Goal: Task Accomplishment & Management: Use online tool/utility

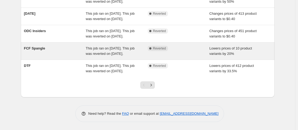
scroll to position [199, 0]
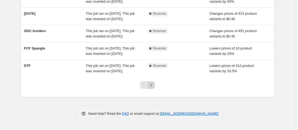
click at [154, 86] on icon "Next" at bounding box center [151, 84] width 5 height 5
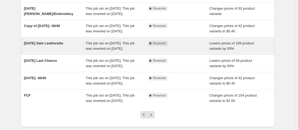
scroll to position [38, 0]
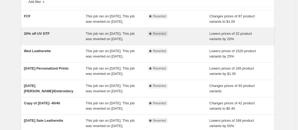
click at [54, 42] on div "20% off UV DTF" at bounding box center [55, 36] width 62 height 11
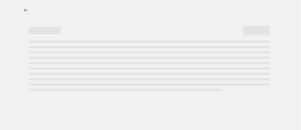
select select "percentage"
select select "no_change"
select select "collection"
select select "product_status"
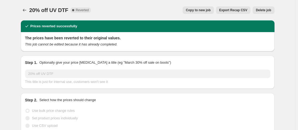
click at [206, 10] on span "Copy to new job" at bounding box center [198, 10] width 25 height 4
select select "percentage"
select select "no_change"
select select "collection"
select select "product_status"
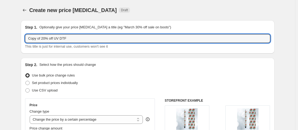
drag, startPoint x: 44, startPoint y: 39, endPoint x: 18, endPoint y: 38, distance: 26.2
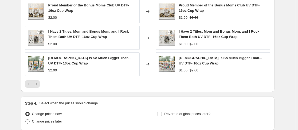
scroll to position [481, 0]
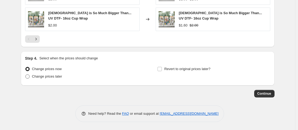
type input "20% off UV DTF"
click at [28, 78] on span at bounding box center [27, 76] width 4 height 4
click at [26, 75] on input "Change prices later" at bounding box center [25, 74] width 0 height 0
radio input "true"
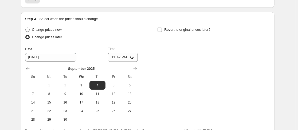
scroll to position [519, 0]
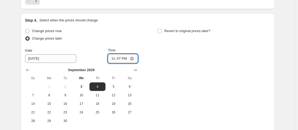
click at [111, 59] on input "23:47" at bounding box center [123, 58] width 30 height 9
type input "00:00"
click at [162, 32] on input "Revert to original prices later?" at bounding box center [160, 31] width 4 height 4
checkbox input "true"
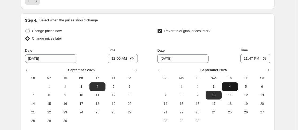
click at [234, 88] on span "4" at bounding box center [230, 86] width 12 height 4
type input "9/4/2025"
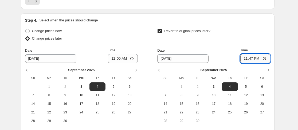
click at [252, 57] on input "23:47" at bounding box center [256, 58] width 30 height 9
type input "23:59"
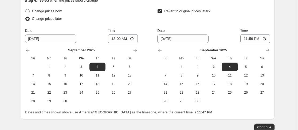
scroll to position [573, 0]
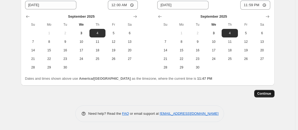
click at [267, 92] on span "Continue" at bounding box center [265, 93] width 14 height 4
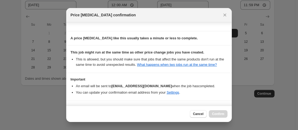
scroll to position [99, 0]
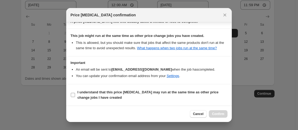
click at [76, 96] on label "I understand that this price change job may run at the same time as other price…" at bounding box center [149, 94] width 157 height 13
click at [75, 96] on input "I understand that this price change job may run at the same time as other price…" at bounding box center [73, 95] width 4 height 4
checkbox input "true"
click at [224, 114] on span "Confirm" at bounding box center [218, 114] width 12 height 4
